Goal: Task Accomplishment & Management: Use online tool/utility

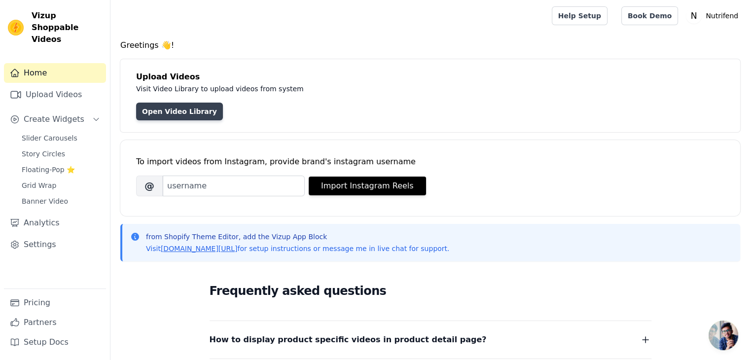
click at [182, 115] on link "Open Video Library" at bounding box center [179, 112] width 87 height 18
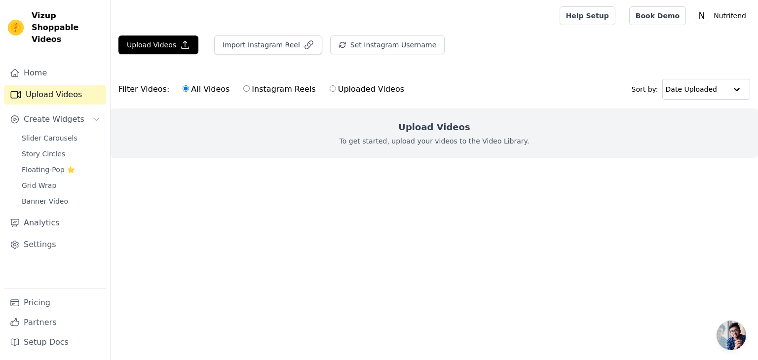
click at [343, 93] on label "Uploaded Videos" at bounding box center [366, 89] width 75 height 13
click at [336, 92] on input "Uploaded Videos" at bounding box center [332, 88] width 6 height 6
radio input "true"
click at [271, 90] on label "Instagram Reels" at bounding box center [279, 89] width 73 height 13
click at [250, 90] on input "Instagram Reels" at bounding box center [246, 88] width 6 height 6
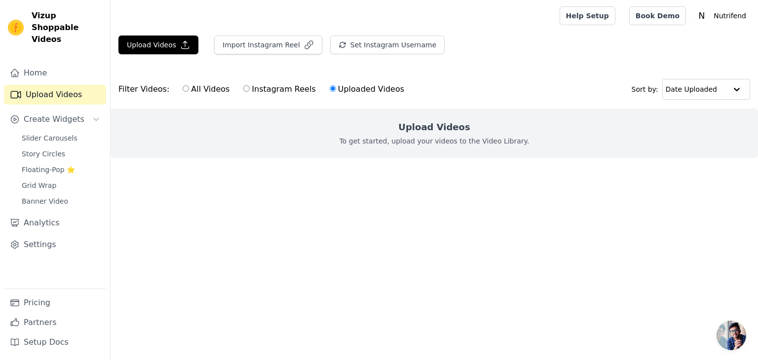
radio input "true"
click at [343, 96] on div "All Videos Instagram Reels Uploaded Videos" at bounding box center [293, 89] width 232 height 23
click at [345, 89] on label "Uploaded Videos" at bounding box center [366, 89] width 75 height 13
click at [336, 89] on input "Uploaded Videos" at bounding box center [332, 88] width 6 height 6
radio input "true"
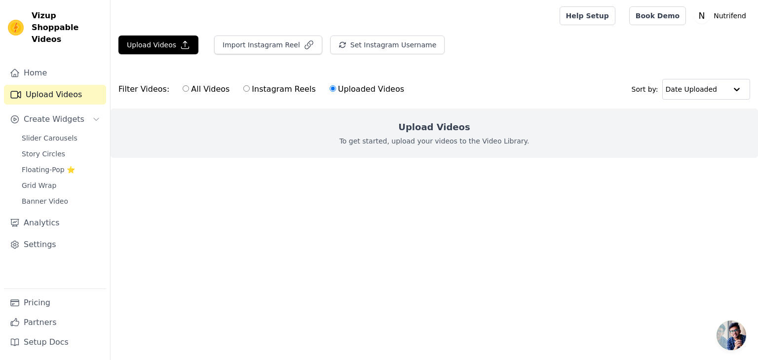
click at [734, 150] on div "Upload Videos To get started, upload your videos to the Video Library." at bounding box center [433, 133] width 647 height 49
click at [467, 137] on p "To get started, upload your videos to the Video Library." at bounding box center [434, 141] width 190 height 10
click at [61, 133] on span "Slider Carousels" at bounding box center [50, 138] width 56 height 10
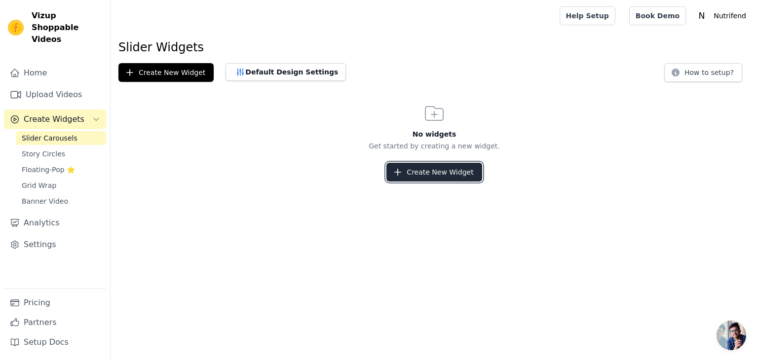
click at [431, 172] on button "Create New Widget" at bounding box center [433, 172] width 95 height 19
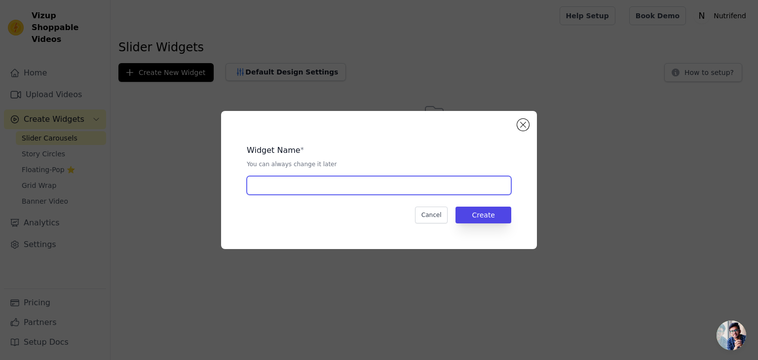
click at [376, 192] on input "text" at bounding box center [379, 185] width 264 height 19
type input "Product 1"
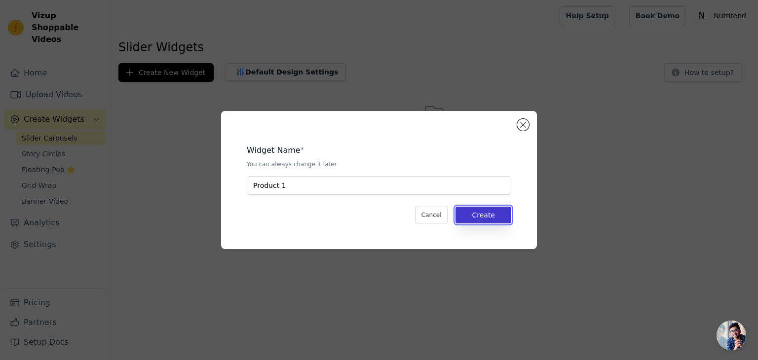
click at [485, 219] on button "Create" at bounding box center [483, 215] width 56 height 17
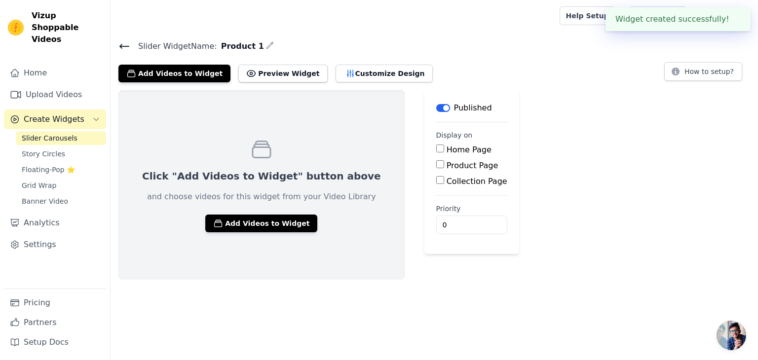
click at [446, 164] on label "Product Page" at bounding box center [472, 165] width 52 height 9
click at [438, 164] on input "Product Page" at bounding box center [440, 164] width 8 height 8
checkbox input "true"
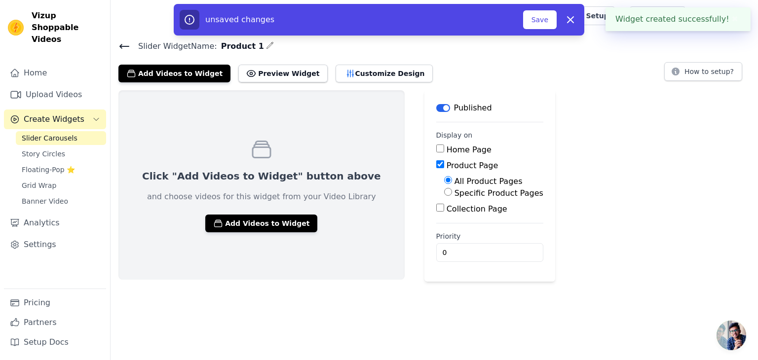
click at [479, 194] on label "Specific Product Pages" at bounding box center [498, 192] width 89 height 9
click at [452, 194] on input "Specific Product Pages" at bounding box center [448, 192] width 8 height 8
radio input "true"
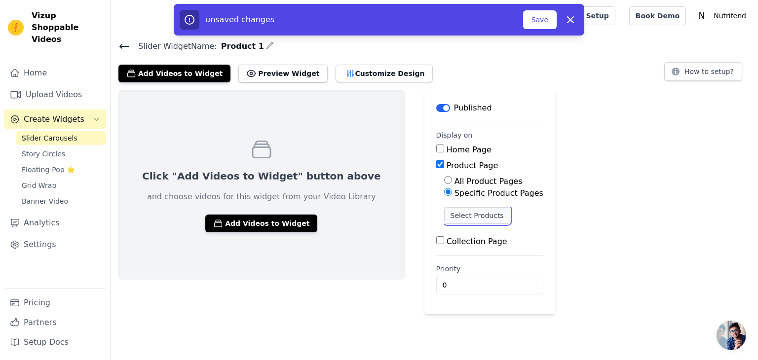
click at [451, 214] on button "Select Products" at bounding box center [477, 215] width 66 height 17
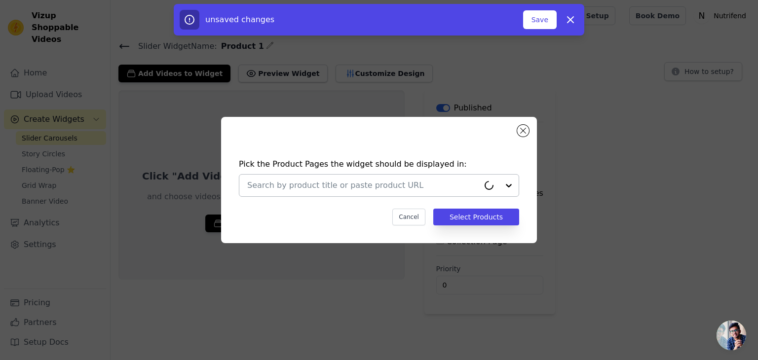
click at [449, 196] on div "Pick the Product Pages the widget should be displayed in: Cancel Select Products" at bounding box center [379, 191] width 300 height 87
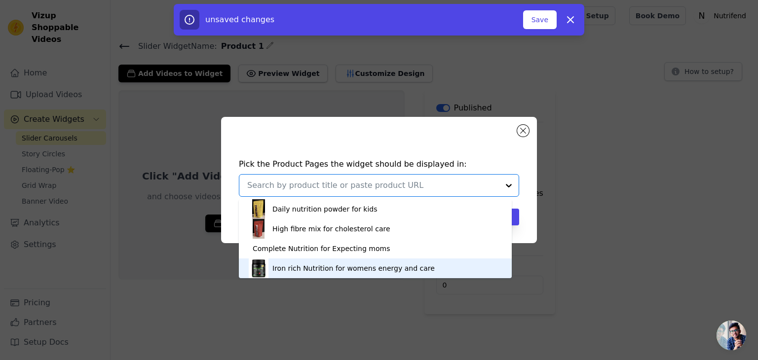
click at [369, 265] on div "Iron rich Nutrition for womens energy and care" at bounding box center [353, 268] width 162 height 10
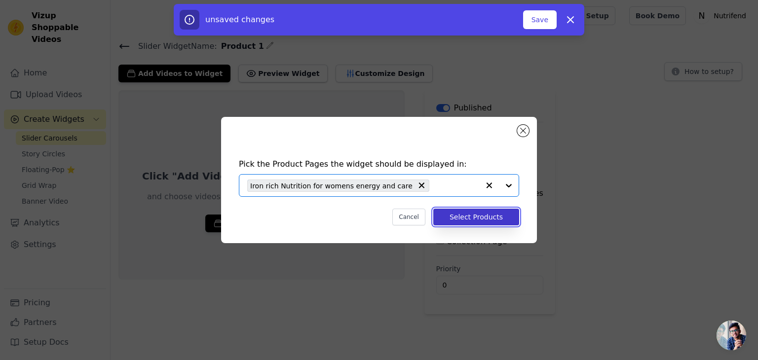
click at [474, 217] on button "Select Products" at bounding box center [476, 217] width 86 height 17
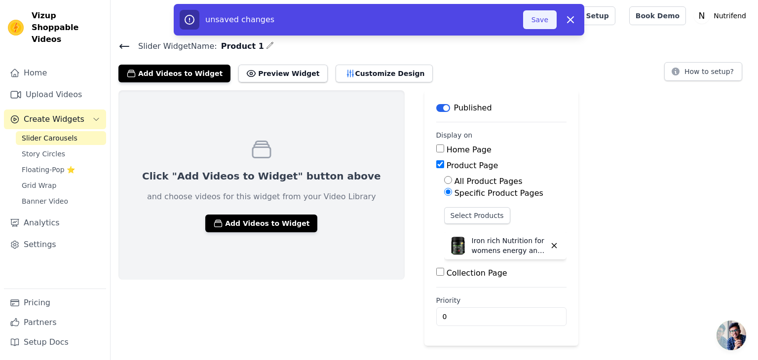
click at [541, 21] on button "Save" at bounding box center [540, 19] width 34 height 19
click at [542, 25] on button "Save" at bounding box center [540, 19] width 34 height 19
click at [263, 212] on div "Click "Add Videos to Widget" button above and choose videos for this widget fro…" at bounding box center [261, 184] width 286 height 189
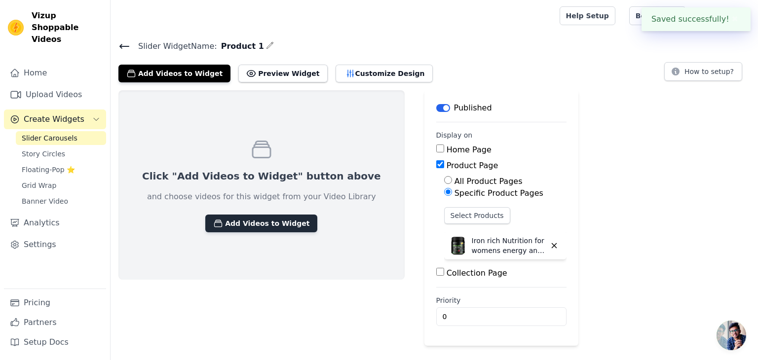
click at [257, 223] on button "Add Videos to Widget" at bounding box center [261, 224] width 112 height 18
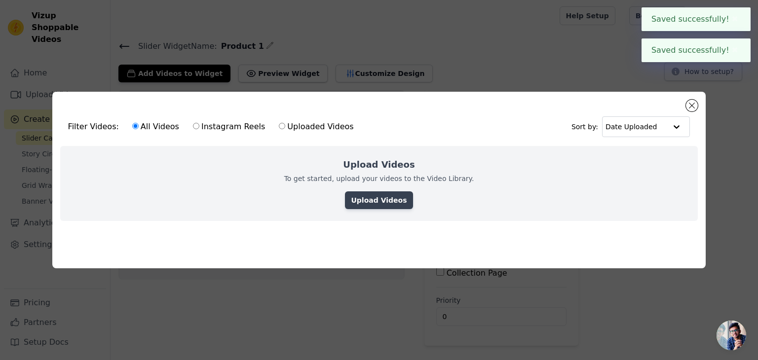
click at [397, 196] on link "Upload Videos" at bounding box center [379, 200] width 68 height 18
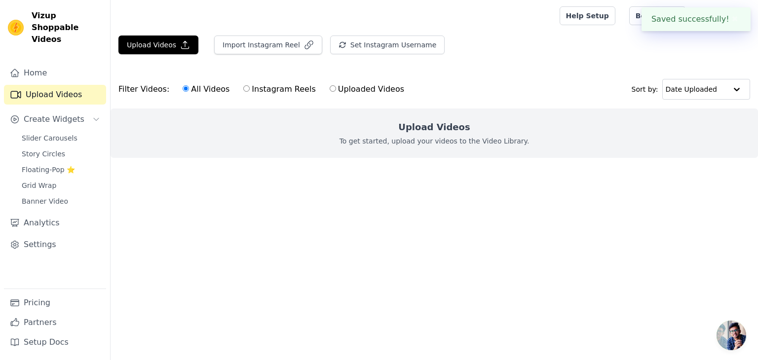
click at [436, 156] on div "Upload Videos To get started, upload your videos to the Video Library." at bounding box center [433, 133] width 647 height 49
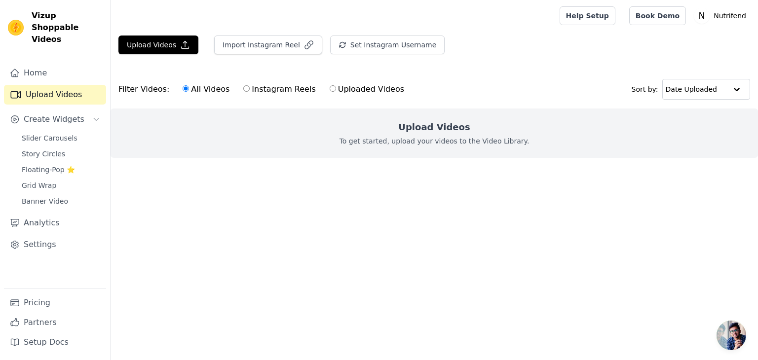
click at [501, 137] on p "To get started, upload your videos to the Video Library." at bounding box center [434, 141] width 190 height 10
click at [282, 44] on button "Import Instagram Reel" at bounding box center [268, 45] width 108 height 19
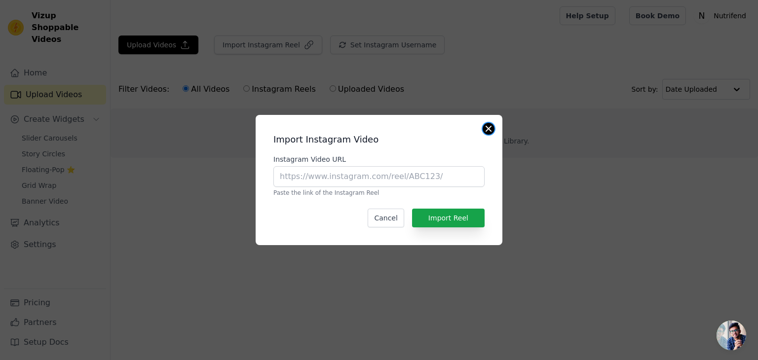
click at [487, 134] on button "Close modal" at bounding box center [488, 129] width 12 height 12
